Goal: Information Seeking & Learning: Learn about a topic

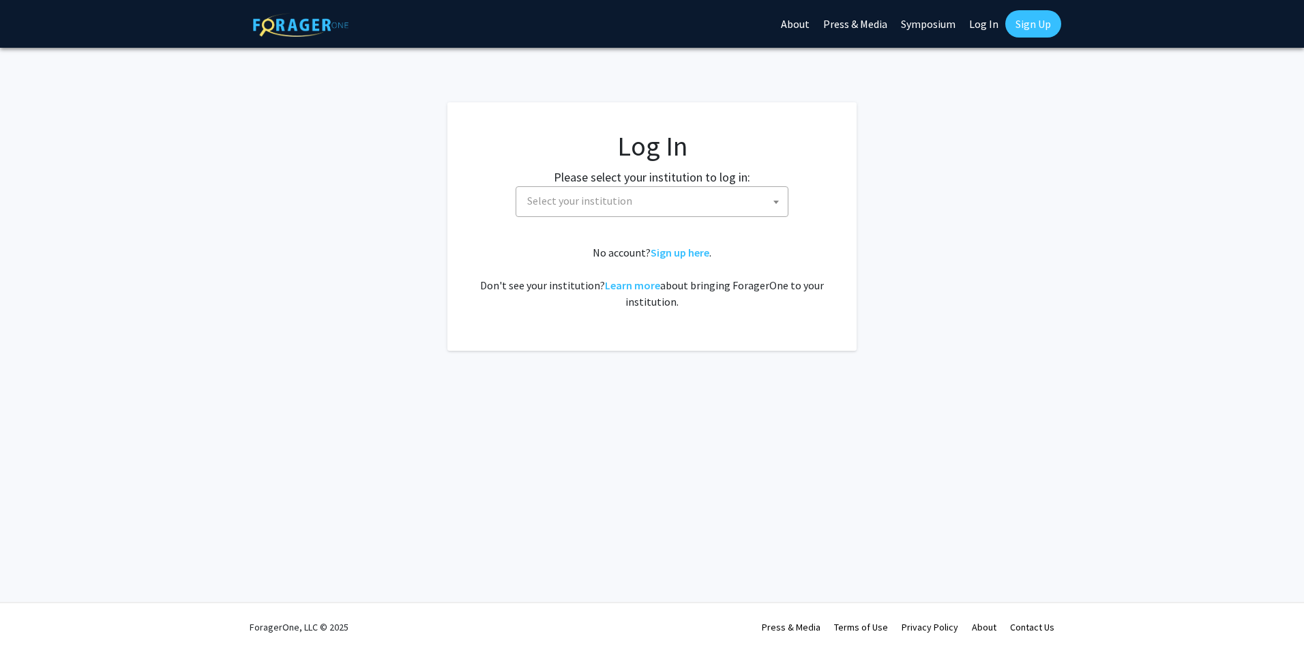
select select
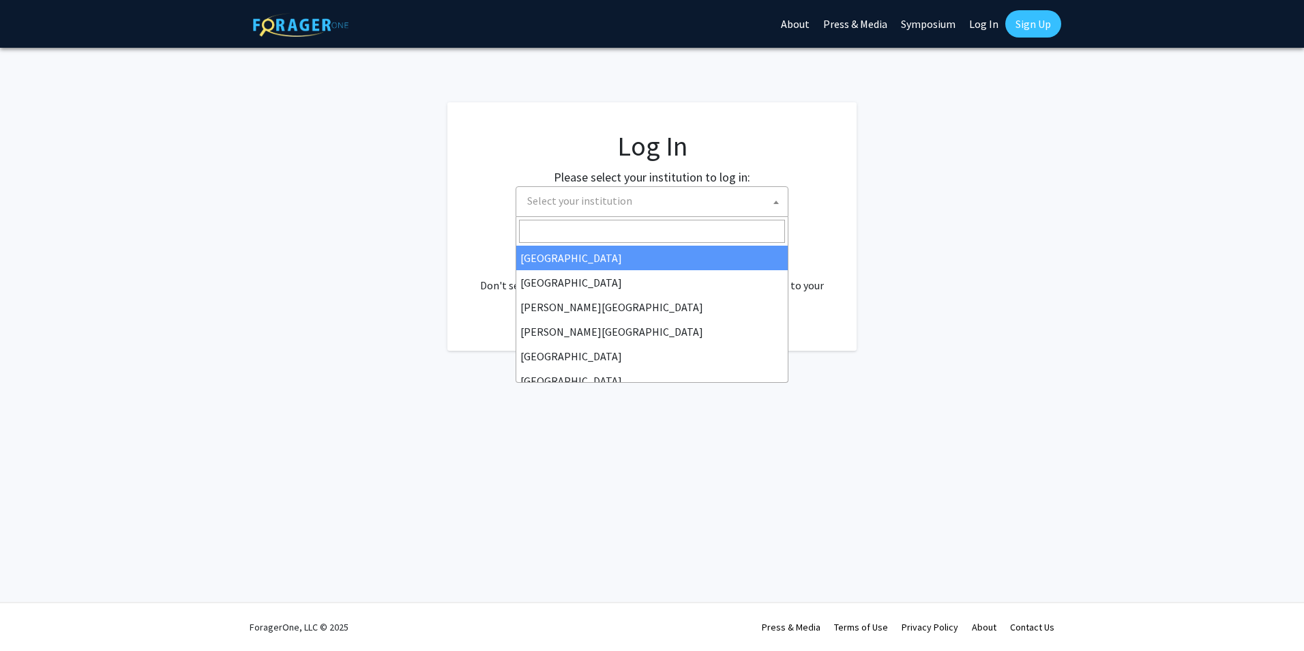
click at [633, 206] on span "Select your institution" at bounding box center [655, 201] width 266 height 28
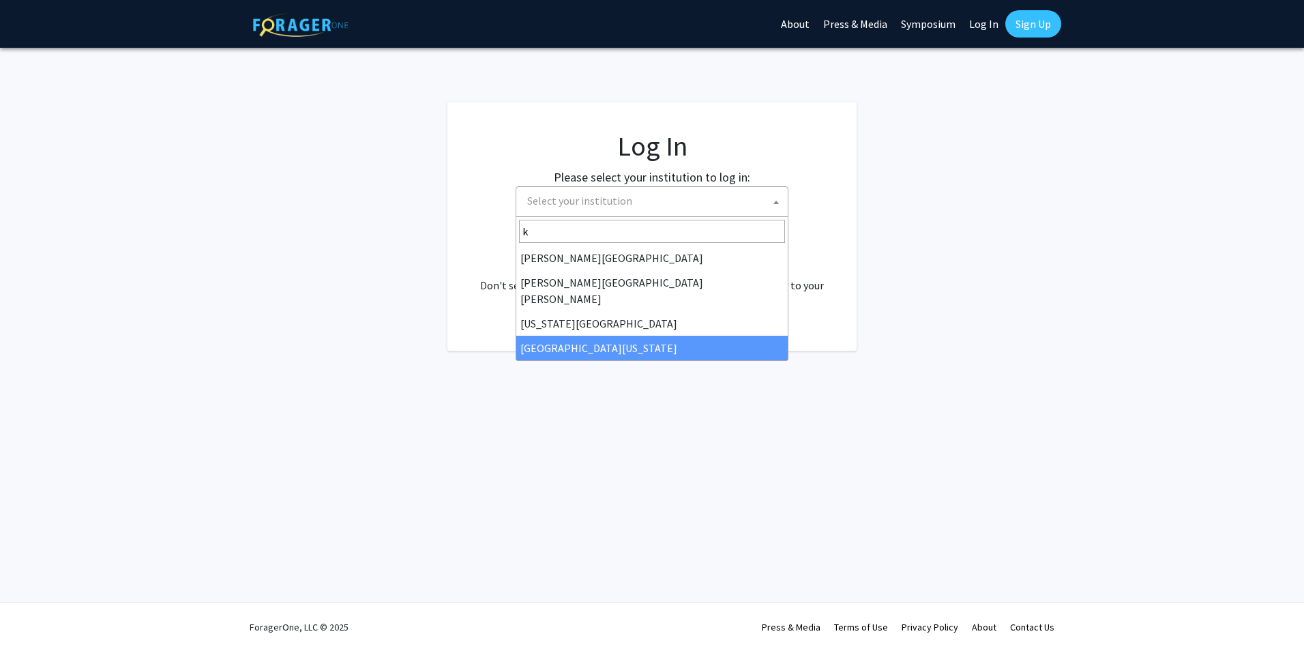
type input "k"
select select "13"
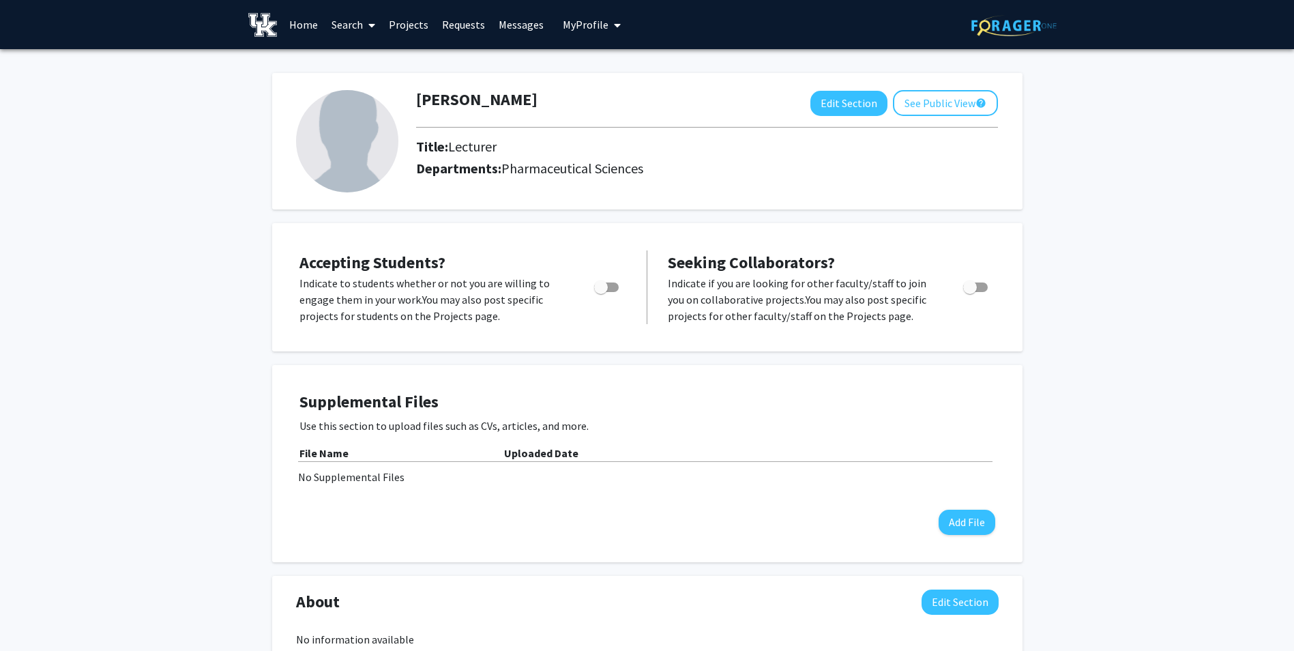
click at [359, 27] on link "Search" at bounding box center [353, 25] width 57 height 48
click at [368, 59] on span "Faculty/Staff" at bounding box center [375, 62] width 100 height 27
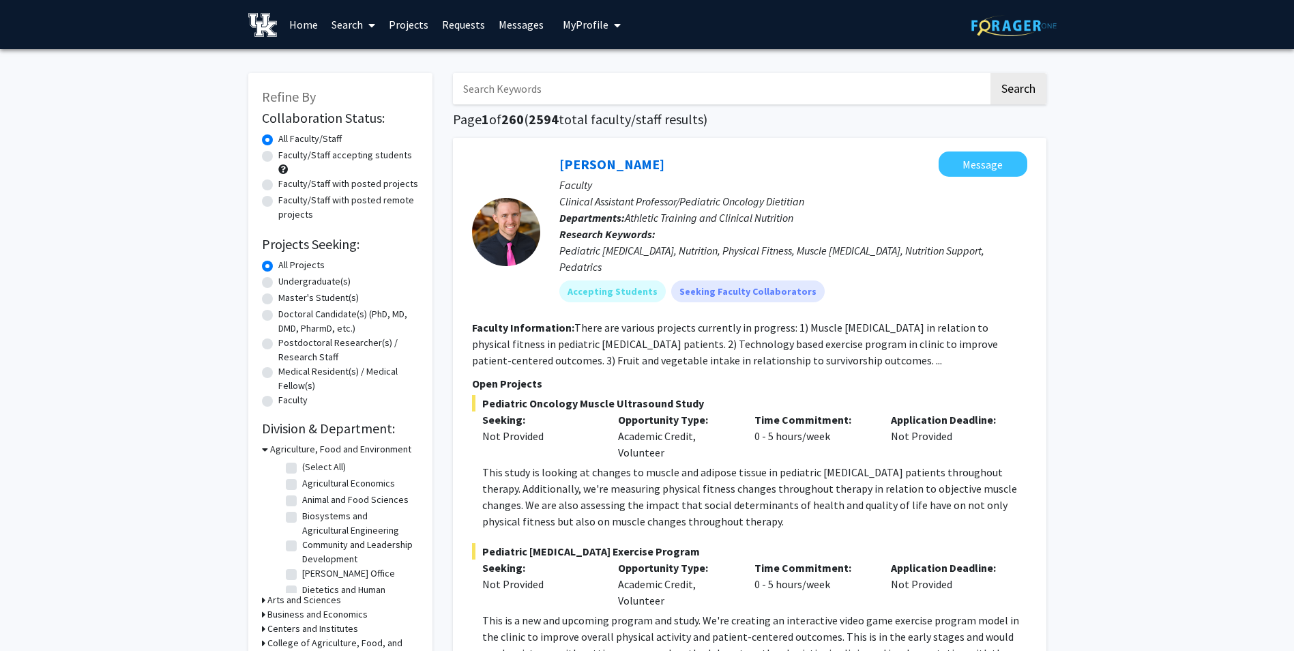
click at [510, 87] on input "Search Keywords" at bounding box center [721, 88] width 536 height 31
type input "neuroscience"
click at [991, 73] on button "Search" at bounding box center [1019, 88] width 56 height 31
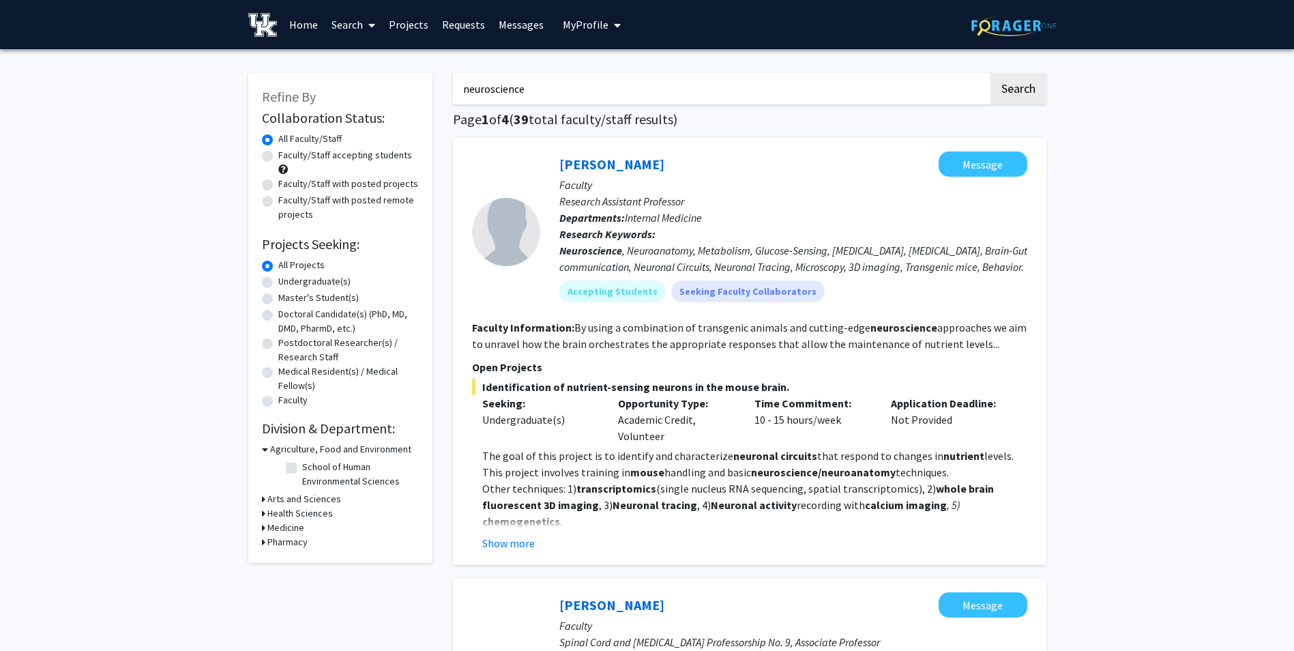
scroll to position [68, 0]
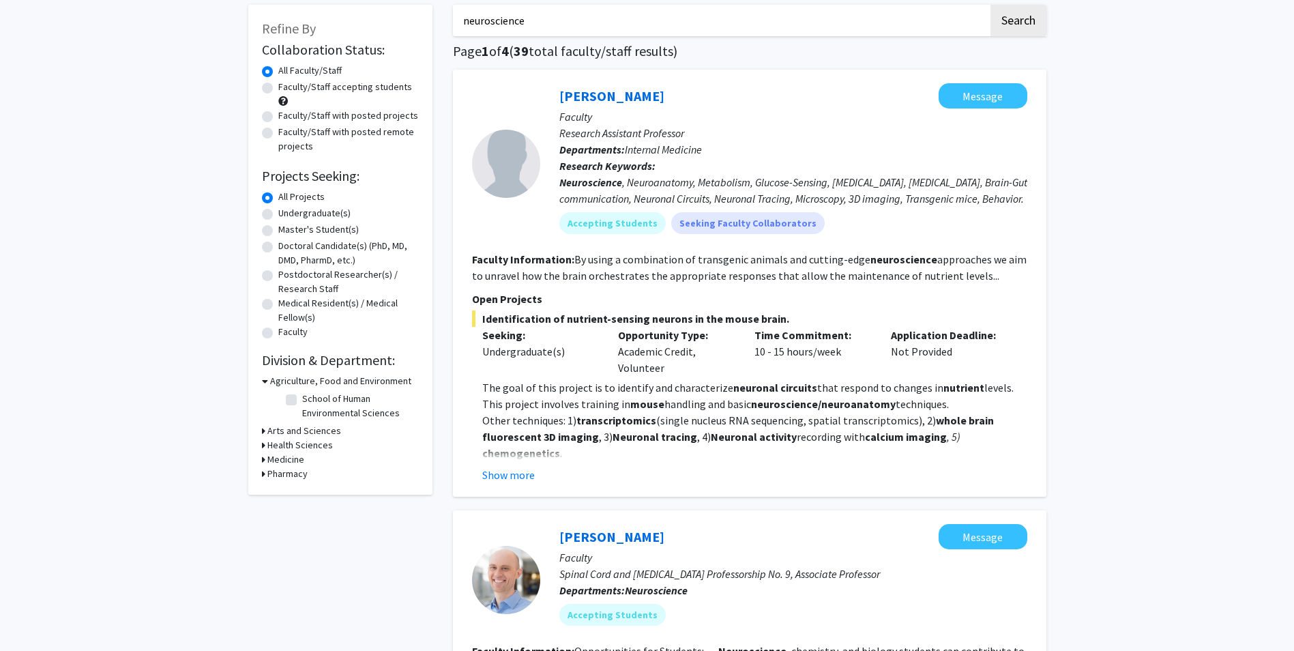
drag, startPoint x: 531, startPoint y: 314, endPoint x: 778, endPoint y: 326, distance: 247.3
click at [778, 326] on span "Identification of nutrient-sensing neurons in the mouse brain." at bounding box center [749, 318] width 555 height 16
click at [493, 345] on div "Undergraduate(s)" at bounding box center [540, 351] width 116 height 16
drag, startPoint x: 480, startPoint y: 336, endPoint x: 552, endPoint y: 342, distance: 71.9
click at [552, 342] on div "Seeking: Undergraduate(s)" at bounding box center [540, 351] width 136 height 49
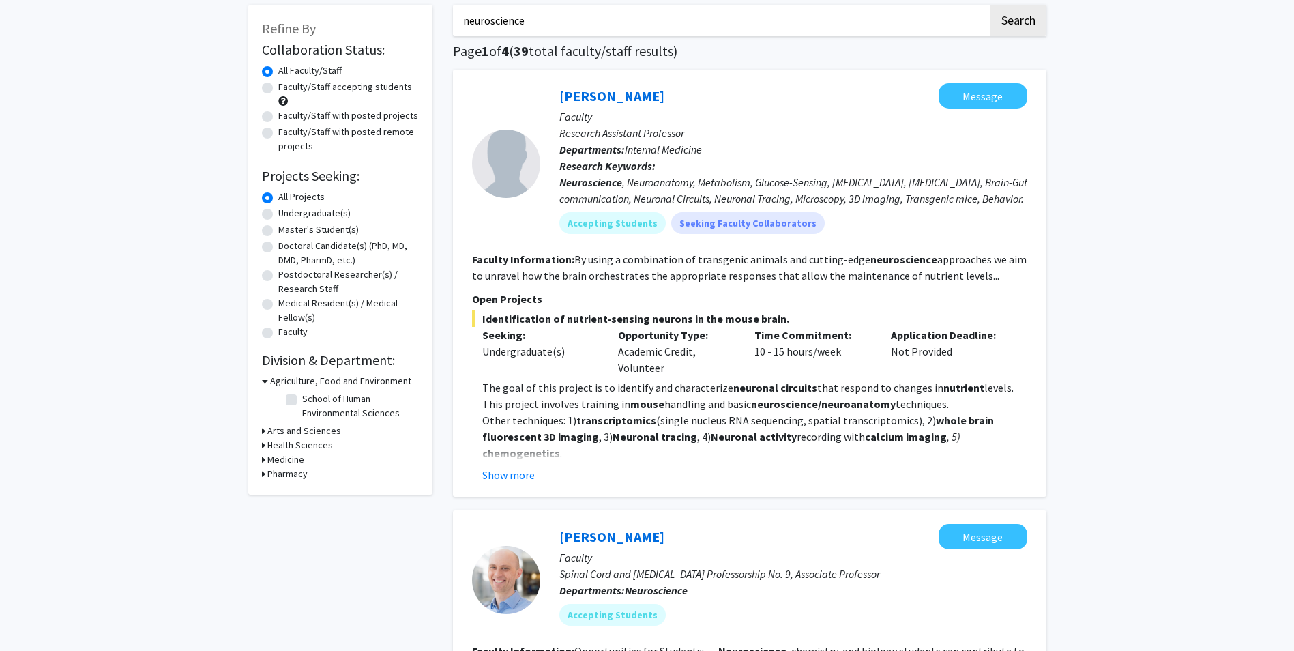
drag, startPoint x: 552, startPoint y: 342, endPoint x: 528, endPoint y: 350, distance: 25.2
click at [528, 350] on div "Undergraduate(s)" at bounding box center [540, 351] width 116 height 16
drag, startPoint x: 622, startPoint y: 339, endPoint x: 707, endPoint y: 338, distance: 85.3
click at [707, 338] on div "Opportunity Type: Academic Credit, Volunteer" at bounding box center [676, 351] width 136 height 49
drag, startPoint x: 707, startPoint y: 338, endPoint x: 864, endPoint y: 340, distance: 156.2
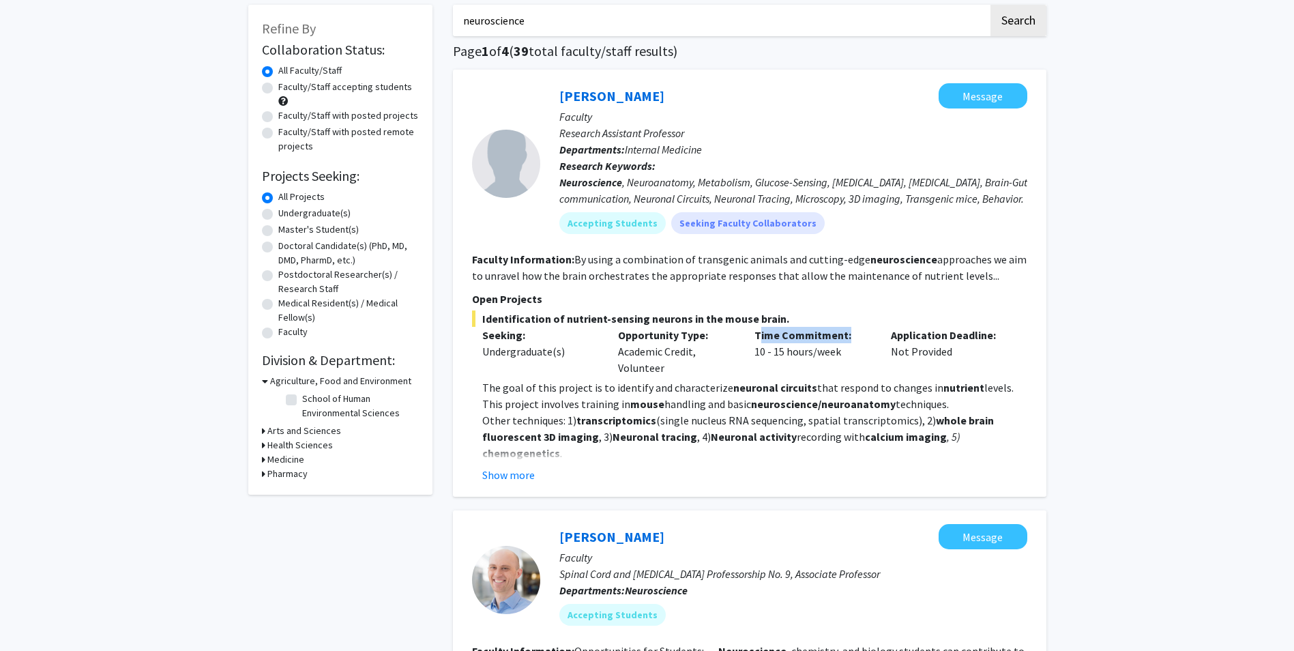
click at [864, 340] on p "Time Commitment:" at bounding box center [812, 335] width 116 height 16
drag, startPoint x: 864, startPoint y: 340, endPoint x: 1004, endPoint y: 338, distance: 140.5
click at [1004, 338] on p "Application Deadline:" at bounding box center [949, 335] width 116 height 16
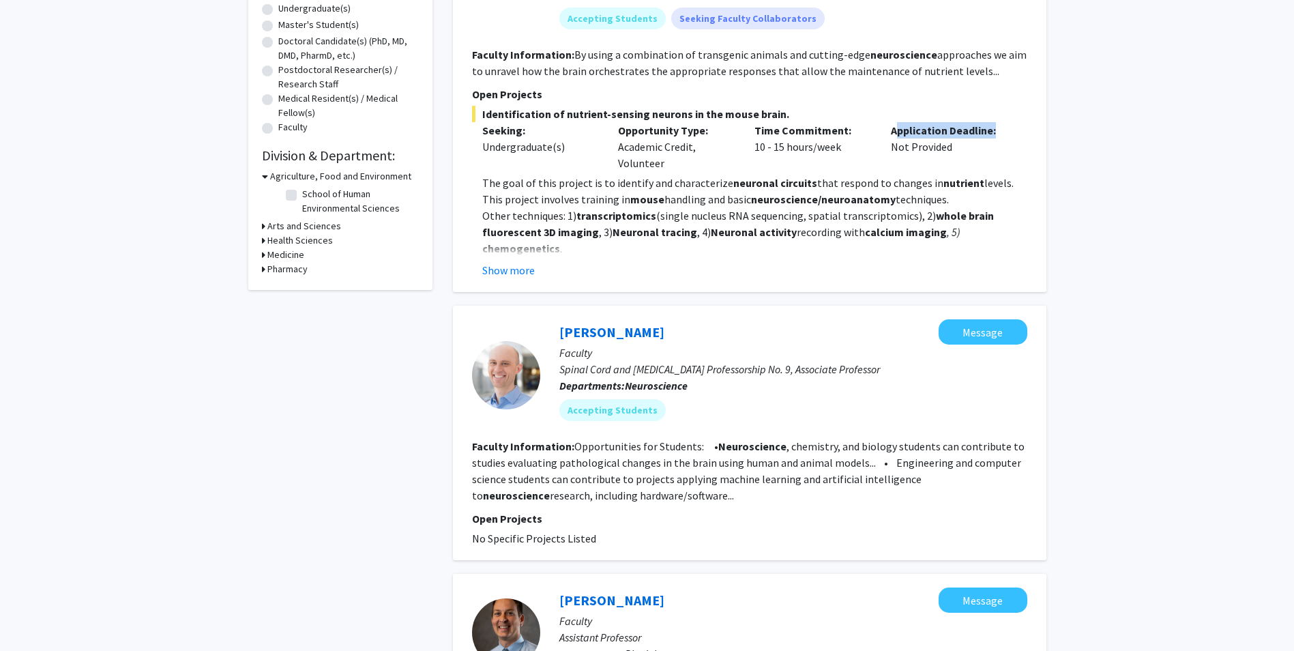
scroll to position [478, 0]
